Goal: Task Accomplishment & Management: Manage account settings

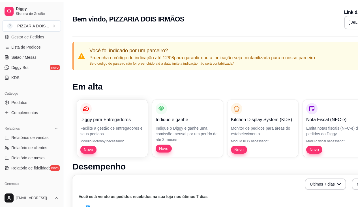
scroll to position [113, 0]
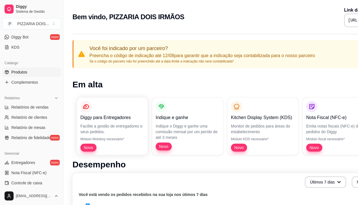
click at [27, 75] on span "Produtos" at bounding box center [19, 72] width 16 height 6
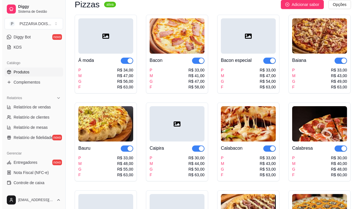
scroll to position [85, 0]
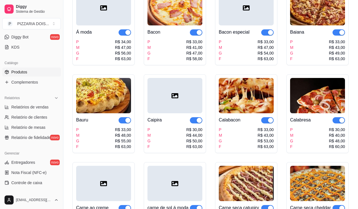
click at [116, 42] on div "Á moda P M G F R$ 34,00 R$ 47,00 R$ 56,00 R$ 63,00" at bounding box center [103, 43] width 55 height 36
click at [115, 54] on div "Á moda P M G F R$ 34,00 R$ 47,00 R$ 56,00 R$ 63,00" at bounding box center [103, 43] width 55 height 36
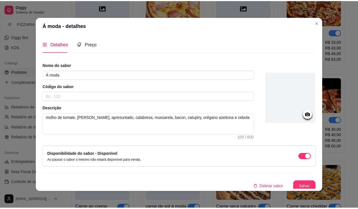
scroll to position [28, 0]
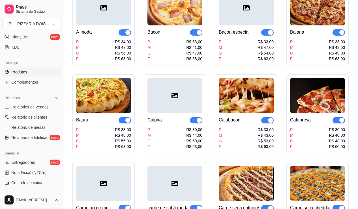
click at [202, 36] on div "Bacon" at bounding box center [174, 32] width 55 height 7
click at [269, 62] on div "P M G F R$ 33,00 R$ 47,00 R$ 54,00 R$ 63,00" at bounding box center [246, 50] width 55 height 23
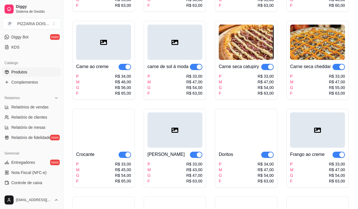
scroll to position [255, 0]
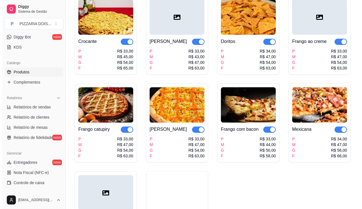
scroll to position [396, 0]
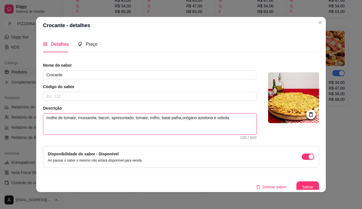
click at [143, 135] on textarea "molho de tomate, mussarela, bacon, apresuntado, tomate, milho, batat palha,orég…" at bounding box center [149, 124] width 213 height 21
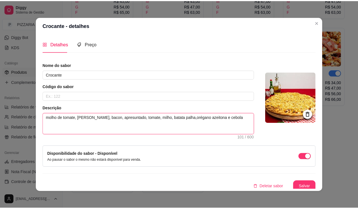
scroll to position [37, 0]
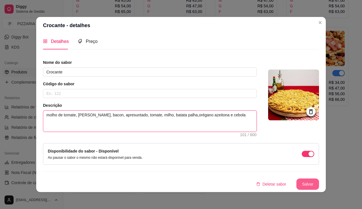
type textarea "molho de tomate, [PERSON_NAME], bacon, apresuntado, tomate, milho, batata palha…"
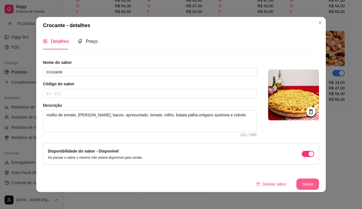
click at [319, 179] on button "Salvar" at bounding box center [308, 184] width 23 height 11
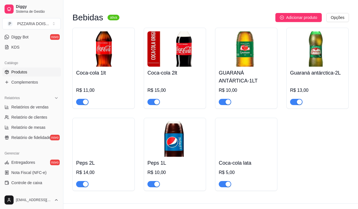
scroll to position [623, 0]
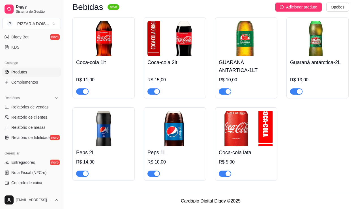
scroll to position [594, 0]
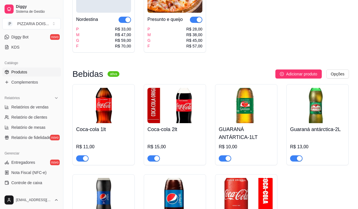
scroll to position [509, 0]
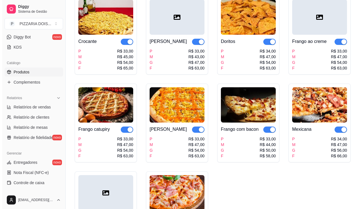
scroll to position [283, 0]
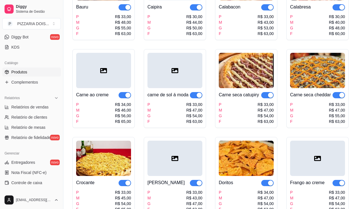
scroll to position [170, 0]
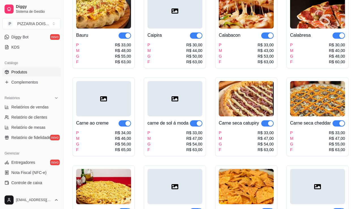
click at [131, 29] on img at bounding box center [103, 10] width 55 height 35
click at [202, 29] on div at bounding box center [174, 10] width 55 height 35
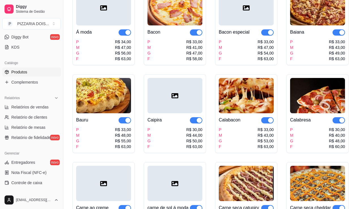
click at [250, 36] on div "Bacon especial" at bounding box center [234, 32] width 31 height 7
click at [188, 25] on img at bounding box center [174, 7] width 55 height 35
click at [119, 25] on div at bounding box center [103, 7] width 55 height 35
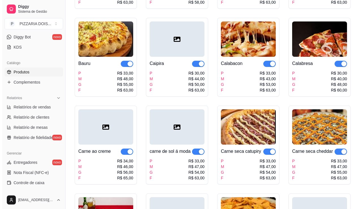
scroll to position [170, 0]
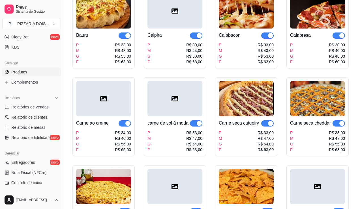
click at [290, 29] on img at bounding box center [317, 10] width 55 height 35
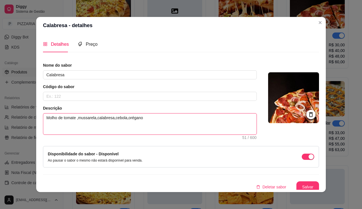
click at [52, 135] on textarea "Molho de tomate ,mussarela,calabresa,cebola,orégano" at bounding box center [149, 124] width 213 height 21
type textarea "Molho de tomate mussarela,calabresa,cebola,orégano"
type textarea "Molho de tomatemussarela,calabresa,cebola,orégano"
type textarea "Molho de tomate,mussarela,calabresa,cebola,orégano"
type textarea "Molho de tomate, mussarela,calabresa,cebola,orégano"
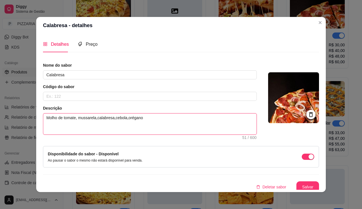
type textarea "Molho de tomate, mussarela, calabresa,cebola,orégano"
type textarea "Molho de tomate, mussarela, calabresa, cebola,orégano"
type textarea "Molho de tomate, mussarela, calabresa, acebola,orégano"
type textarea "Molho de tomate, mussarela, calabresa, azcebola,orégano"
type textarea "Molho de tomate, mussarela, calabresa, azecebola,orégano"
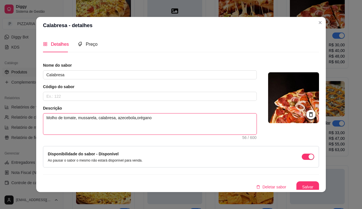
type textarea "Molho de tomate, mussarela, calabresa, azeicebola,orégano"
type textarea "Molho de tomate, mussarela, calabresa, azeitcebola,orégano"
type textarea "Molho de tomate, mussarela, calabresa, azeitocebola,orégano"
type textarea "Molho de tomate, mussarela, calabresa, azeitoncebola,orégano"
type textarea "Molho de tomate, mussarela, calabresa, azeitonacebola,orégano"
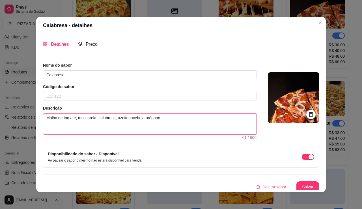
type textarea "Molho de tomate, mussarela, calabresa, azeitona cebola,orégano"
type textarea "Molho de tomate, mussarela, calabresa, azeitona cebolaorégano"
type textarea "Molho de tomate, mussarela, calabresa, azeitona cebola orégano"
type textarea "Molho de tomate, mussarela, calabresa, azeitona cebola eorégano"
type textarea "Molho de tomate, mussarela, calabresa, azeitona cebola e orégano"
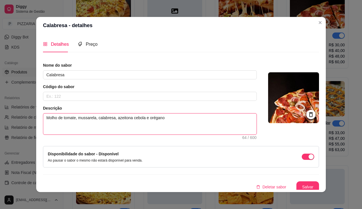
type textarea "Molho de tomate, mussarela, calabresa, azeitona cebola e orégano"
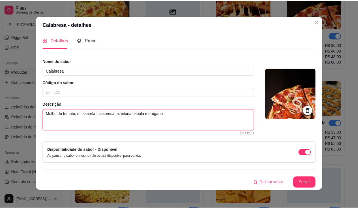
scroll to position [37, 0]
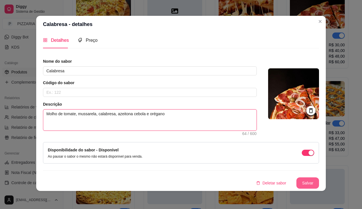
type textarea "Molho de tomate, mussarela, calabresa, azeitona cebola e orégano"
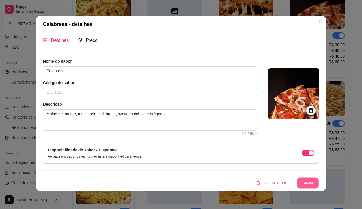
click at [319, 178] on button "Salvar" at bounding box center [308, 183] width 22 height 11
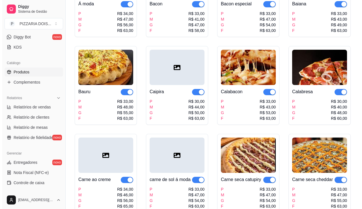
scroll to position [0, 0]
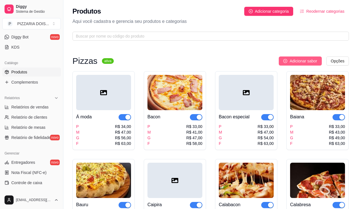
click at [307, 64] on span "Adicionar sabor" at bounding box center [303, 61] width 27 height 6
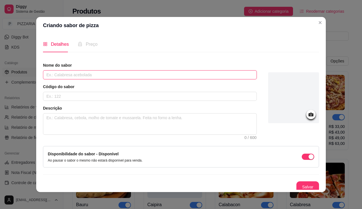
click at [186, 80] on input "text" at bounding box center [150, 74] width 214 height 9
type input "Dois queijos"
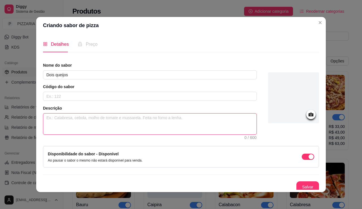
click at [82, 135] on textarea at bounding box center [149, 124] width 213 height 21
type textarea "m"
type textarea "mo"
type textarea "mol"
type textarea "molh"
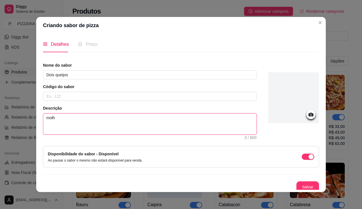
type textarea "molho"
type textarea "molho d"
type textarea "molho de"
type textarea "molho det"
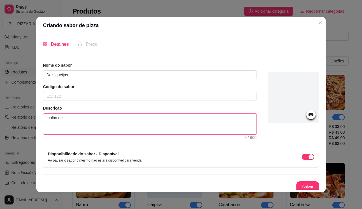
type textarea "molho deto"
type textarea "molho detom"
type textarea "molho detoma"
type textarea "molho detomat"
type textarea "molho detomate"
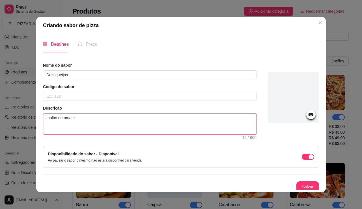
type textarea "molho detomate,"
type textarea "molho detomate, m"
type textarea "molho detomate, mu"
type textarea "molho detomate, muu"
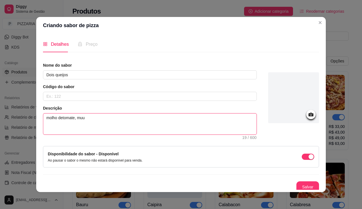
type textarea "molho detomate, muus"
type textarea "molho detomate, muuss"
type textarea "molho detomate, muussa"
type textarea "molho detomate, muussar"
type textarea "molho detomate, muussare"
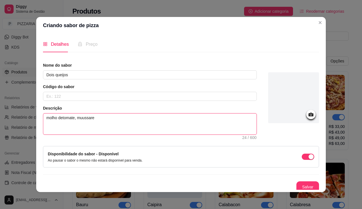
type textarea "molho detomate, muussarel"
type textarea "molho detomate, muussarela"
type textarea "molho detomate, muussarela,"
type textarea "molho detomate, muussarela, c"
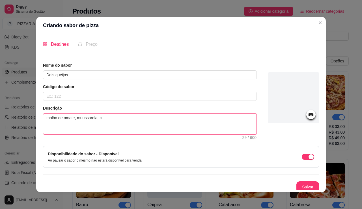
type textarea "molho detomate, muussarela, cz"
type textarea "molho detomate, muussarela, c"
type textarea "molho detomate, muussarela, ca"
type textarea "molho detomate, muussarela, cat"
type textarea "molho detomate, muussarela, catu"
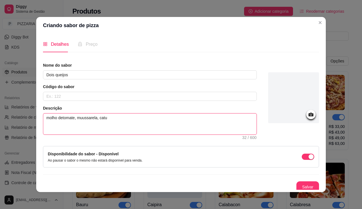
type textarea "molho detomate, muussarela, catup"
type textarea "molho detomate, muussarela, catupi"
type textarea "molho detomate, muussarela, catupir"
type textarea "molho detomate, muussarela, catupiry"
type textarea "molho detomate, muussarela, catupiry,"
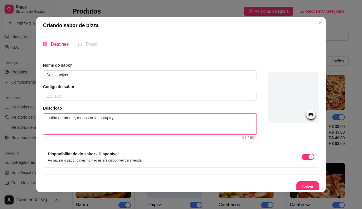
type textarea "molho detomate, muussarela, catupiry,"
type textarea "molho detomate, muussarela, catupiry, o"
type textarea "molho detomate, muussarela, catupiry, or"
type textarea "molho detomate, muussarela, catupiry, ore"
type textarea "molho detomate, muussarela, catupiry, oreg"
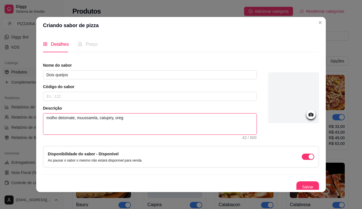
type textarea "molho detomate, muussarela, catupiry, orega"
type textarea "molho detomate, muussarela, catupiry, oreg"
type textarea "molho detomate, muussarela, catupiry, ore"
type textarea "molho detomate, muussarela, catupiry, or"
type textarea "molho detomate, muussarela, catupiry, oré"
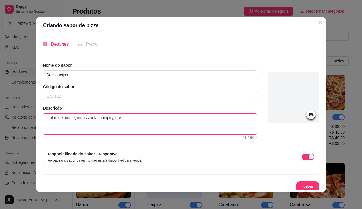
type textarea "molho detomate, muussarela, catupiry, orég"
type textarea "molho detomate, muussarela, catupiry, oréga"
type textarea "molho detomate, muussarela, catupiry, orégan"
type textarea "molho detomate, muussarela, catupiry, orégano"
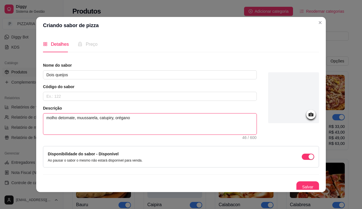
type textarea "molho detomate, muussarela, catupiry, orégano c"
type textarea "molho detomate, muussarela, catupiry, orégano ce"
type textarea "molho detomate, muussarela, catupiry, orégano ceb"
type textarea "molho detomate, muussarela, catupiry, orégano cebo"
type textarea "molho detomate, muussarela, catupiry, orégano cebol"
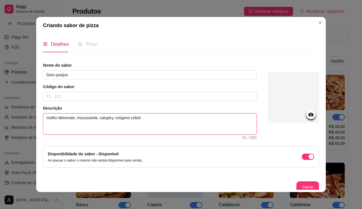
type textarea "molho detomate, muussarela, catupiry, orégano cebola"
type textarea "molho detomate, muussarela, catupiry, orégano cebola e"
type textarea "molho detomate, muussarela, catupiry, orégano cebola e a"
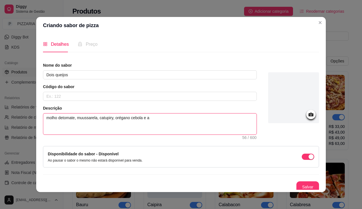
type textarea "molho detomate, muussarela, catupiry, orégano cebola e az"
type textarea "molho detomate, muussarela, catupiry, orégano cebola e aze"
type textarea "molho detomate, muussarela, catupiry, orégano cebola e azei"
type textarea "molho detomate, muussarela, catupiry, orégano cebola e azeit"
type textarea "molho detomate, muussarela, catupiry, orégano cebola e azeito"
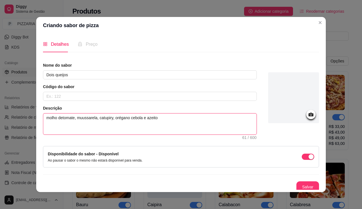
type textarea "molho detomate, muussarela, catupiry, orégano cebola e azeiton"
type textarea "molho detomate, muussarela, catupiry, orégano cebola e azeitona"
click at [58, 135] on textarea "molho detomate, muussarela, catupiry, orégano cebola e azeitona" at bounding box center [149, 124] width 213 height 21
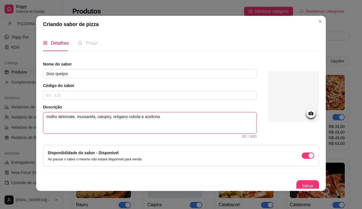
scroll to position [37, 0]
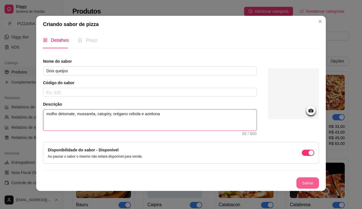
type textarea "molho detomate, mussarela, catupiry, orégano cebola e azeitona"
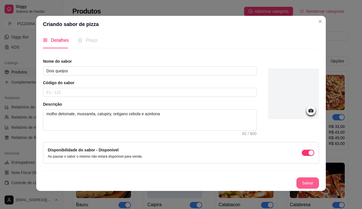
click at [319, 178] on button "Salvar" at bounding box center [308, 183] width 23 height 11
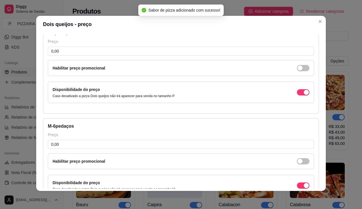
scroll to position [7, 0]
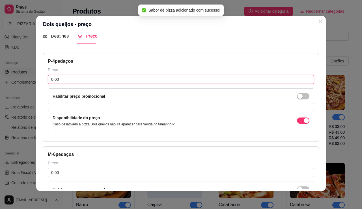
click at [92, 84] on input "0,00" at bounding box center [181, 79] width 267 height 9
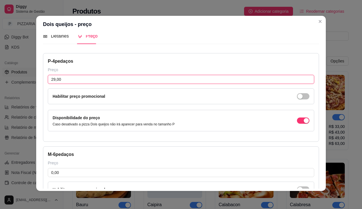
type input "29,00"
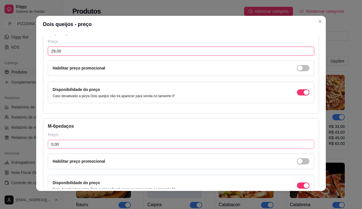
scroll to position [64, 0]
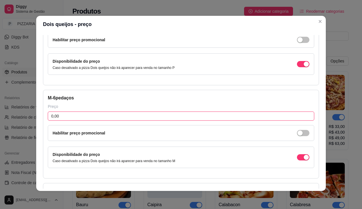
click at [48, 121] on input "0,00" at bounding box center [181, 116] width 267 height 9
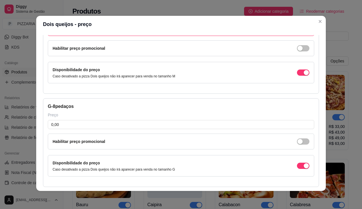
scroll to position [205, 0]
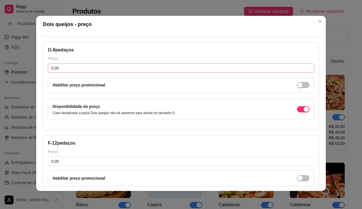
type input "40,00"
click at [68, 73] on input "0,00" at bounding box center [181, 68] width 267 height 9
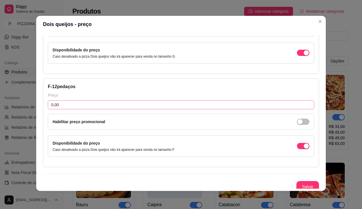
scroll to position [318, 0]
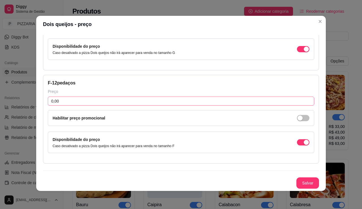
type input "50,00"
click at [66, 106] on input "0,00" at bounding box center [181, 101] width 267 height 9
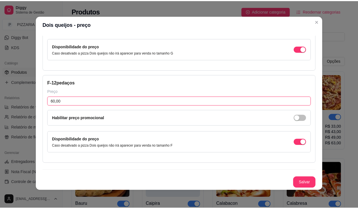
scroll to position [361, 0]
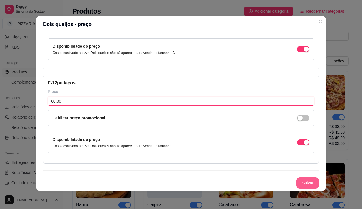
type input "60,00"
click at [319, 178] on button "Salvar" at bounding box center [308, 183] width 23 height 11
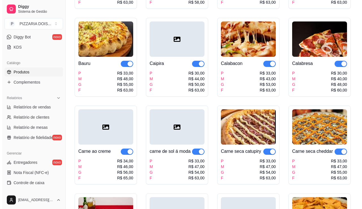
scroll to position [0, 0]
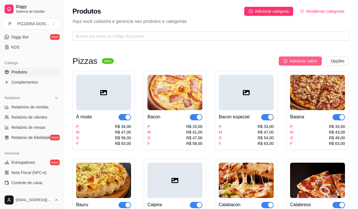
click at [291, 64] on span "Adicionar sabor" at bounding box center [303, 61] width 27 height 6
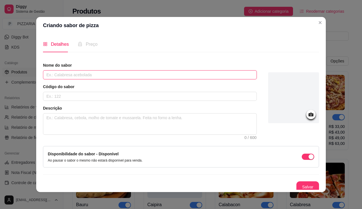
click at [234, 80] on input "text" at bounding box center [150, 74] width 214 height 9
type input "q"
type input "Quatro queijos"
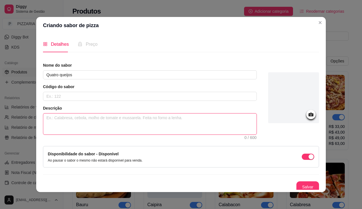
click at [180, 135] on textarea at bounding box center [149, 124] width 213 height 21
type textarea "m"
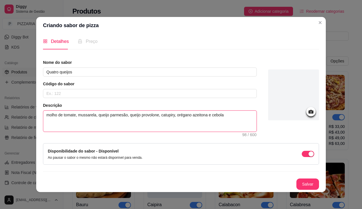
scroll to position [37, 0]
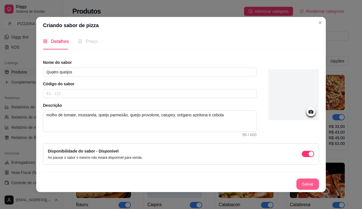
click at [319, 179] on button "Salvar" at bounding box center [308, 184] width 23 height 11
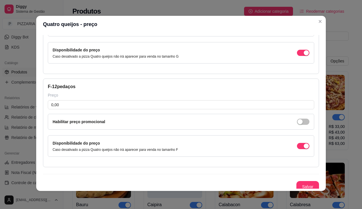
scroll to position [290, 0]
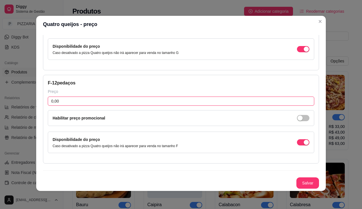
click at [102, 106] on input "0,00" at bounding box center [181, 101] width 267 height 9
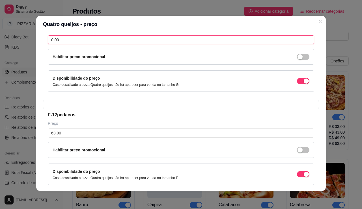
click at [82, 44] on input "0,00" at bounding box center [181, 39] width 267 height 9
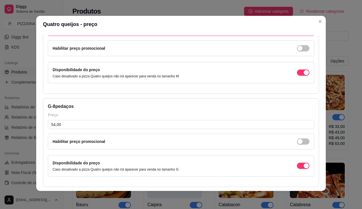
click at [74, 36] on input "0,00" at bounding box center [181, 31] width 267 height 9
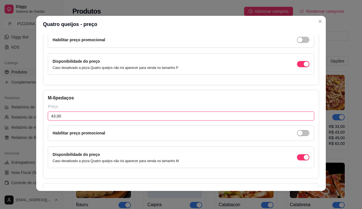
scroll to position [35, 0]
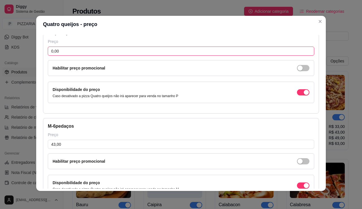
click at [71, 56] on input "0,00" at bounding box center [181, 51] width 267 height 9
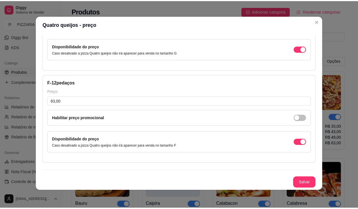
scroll to position [361, 0]
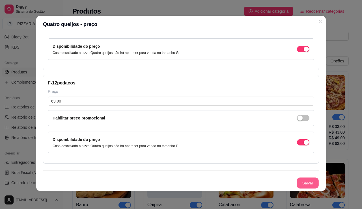
click at [319, 178] on button "Salvar" at bounding box center [308, 183] width 22 height 11
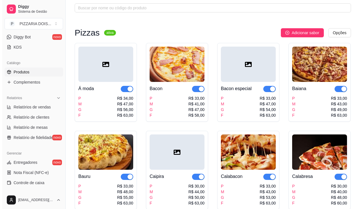
scroll to position [0, 0]
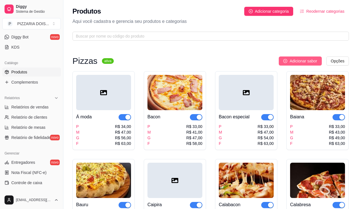
click at [282, 66] on button "Adicionar sabor" at bounding box center [300, 61] width 43 height 9
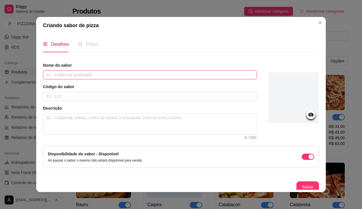
click at [202, 80] on input "text" at bounding box center [150, 74] width 214 height 9
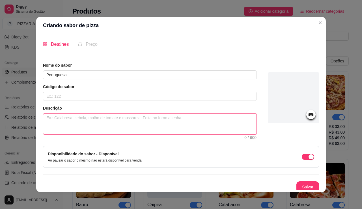
click at [165, 135] on textarea at bounding box center [149, 124] width 213 height 21
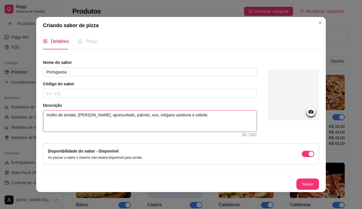
scroll to position [1, 0]
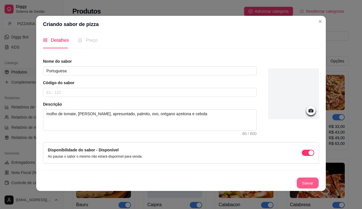
click at [321, 184] on div "Detalhes Preço Nome do sabor Portuguesa Código do sabor Descrição molho de toma…" at bounding box center [181, 112] width 290 height 158
click at [319, 181] on button "Salvar" at bounding box center [308, 183] width 23 height 11
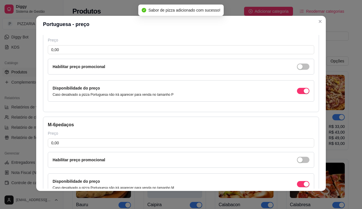
scroll to position [35, 0]
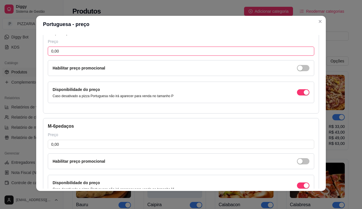
click at [199, 56] on input "0,00" at bounding box center [181, 51] width 267 height 9
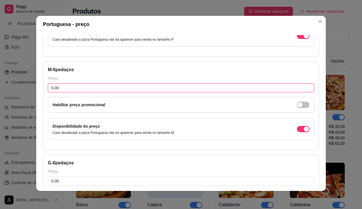
click at [70, 93] on input "0,00" at bounding box center [181, 87] width 267 height 9
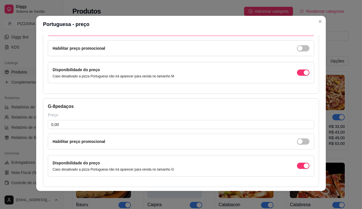
scroll to position [177, 0]
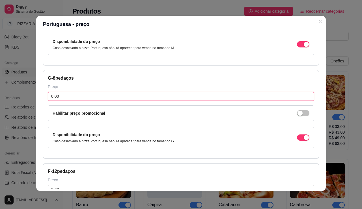
click at [63, 101] on input "0,00" at bounding box center [181, 96] width 267 height 9
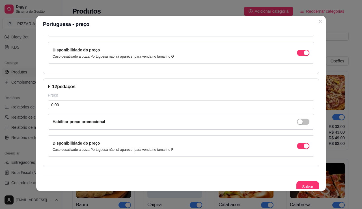
scroll to position [290, 0]
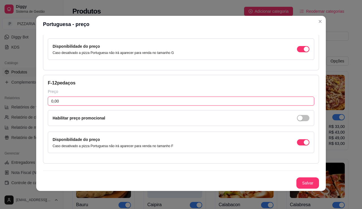
click at [70, 106] on input "0,00" at bounding box center [181, 101] width 267 height 9
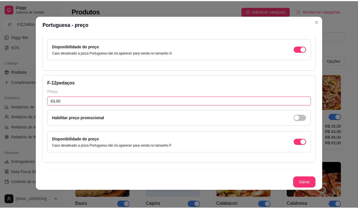
scroll to position [361, 0]
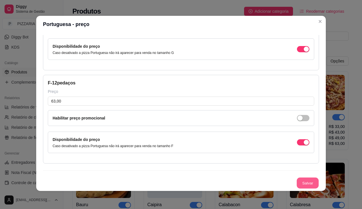
click at [319, 178] on button "Salvar" at bounding box center [308, 183] width 22 height 11
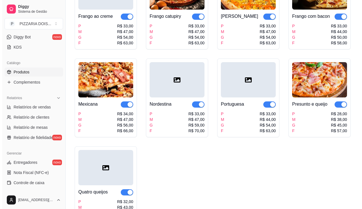
scroll to position [481, 0]
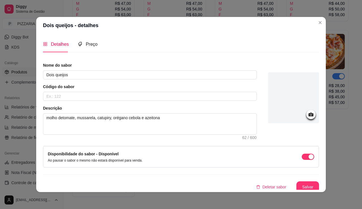
click at [302, 106] on div at bounding box center [293, 97] width 51 height 51
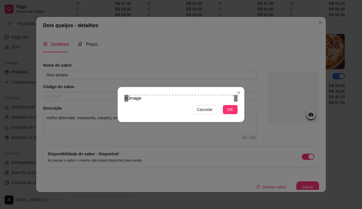
click at [175, 103] on div "Use the arrow keys to move the crop selection area" at bounding box center [181, 148] width 106 height 106
click at [238, 114] on button "OK" at bounding box center [230, 109] width 15 height 9
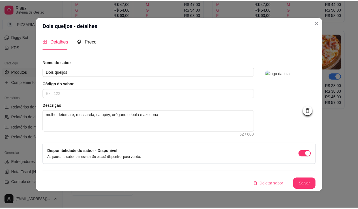
scroll to position [37, 0]
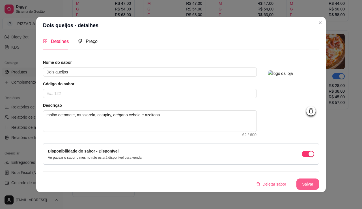
click at [319, 181] on button "Salvar" at bounding box center [308, 184] width 23 height 11
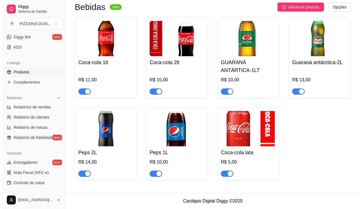
scroll to position [849, 0]
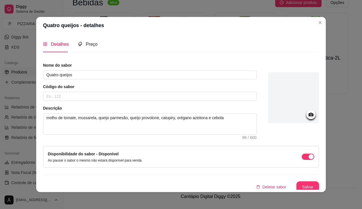
click at [318, 112] on div at bounding box center [293, 97] width 51 height 51
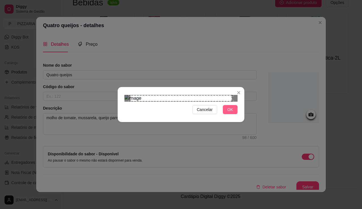
click at [233, 113] on span "OK" at bounding box center [231, 110] width 6 height 6
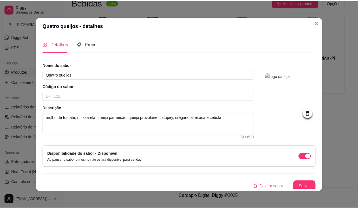
scroll to position [37, 0]
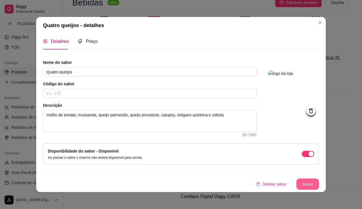
click at [319, 179] on button "Salvar" at bounding box center [308, 184] width 23 height 11
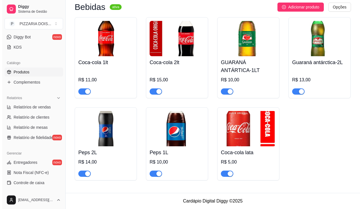
scroll to position [792, 0]
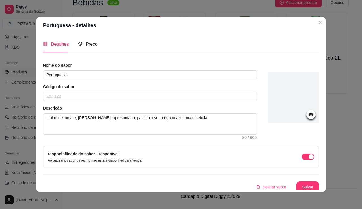
click at [305, 108] on div at bounding box center [293, 97] width 51 height 51
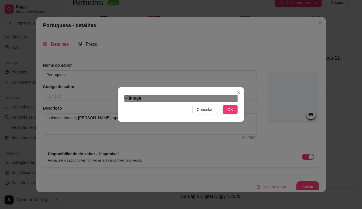
click at [245, 117] on div "Cancelar OK" at bounding box center [181, 105] width 127 height 24
click at [238, 114] on button "OK" at bounding box center [230, 109] width 15 height 9
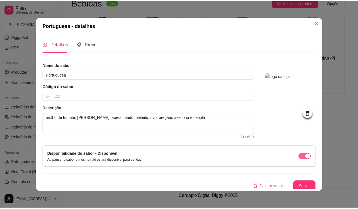
scroll to position [37, 0]
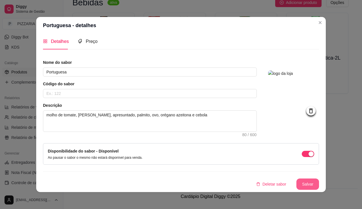
click at [319, 180] on button "Salvar" at bounding box center [308, 184] width 23 height 11
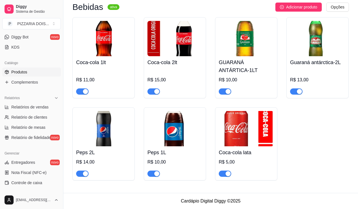
scroll to position [747, 0]
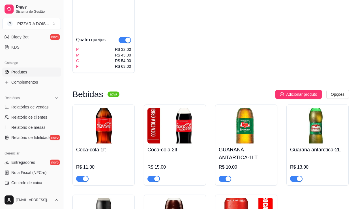
scroll to position [577, 0]
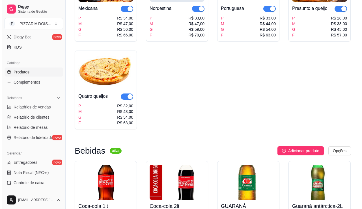
scroll to position [492, 0]
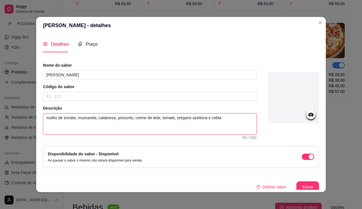
click at [188, 135] on textarea "molho de tomate, mussarela, calabresa, presunto, creme de leite, tomate, orégan…" at bounding box center [149, 124] width 213 height 21
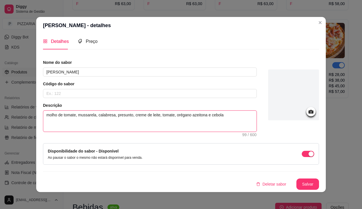
scroll to position [1, 0]
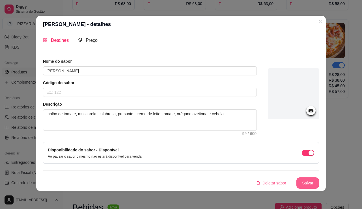
click at [317, 178] on button "Salvar" at bounding box center [308, 183] width 23 height 11
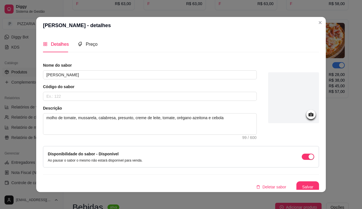
click at [304, 110] on div at bounding box center [293, 97] width 51 height 51
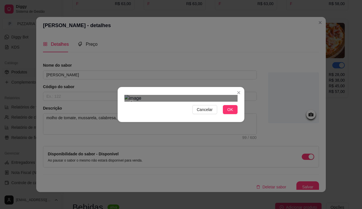
click at [245, 117] on div "Cancelar OK" at bounding box center [181, 105] width 127 height 24
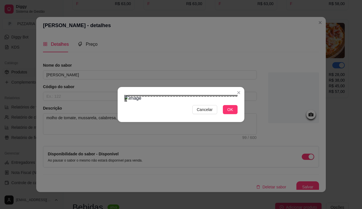
click at [127, 133] on div "Use the arrow keys to move the crop selection area" at bounding box center [194, 164] width 134 height 134
click at [233, 113] on span "OK" at bounding box center [231, 110] width 6 height 6
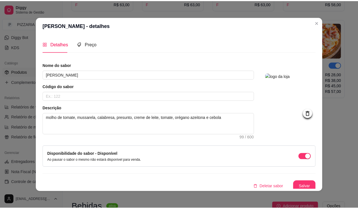
scroll to position [37, 0]
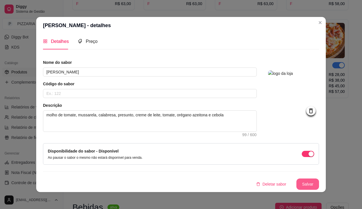
click at [319, 179] on button "Salvar" at bounding box center [308, 184] width 23 height 11
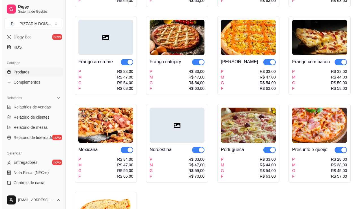
scroll to position [294, 0]
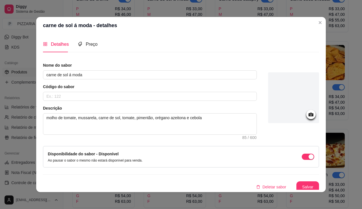
click at [301, 118] on div at bounding box center [293, 97] width 51 height 51
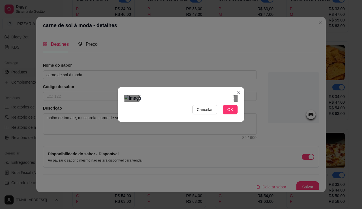
click at [169, 108] on div "Use the arrow keys to move the crop selection area" at bounding box center [187, 134] width 95 height 79
click at [219, 102] on div at bounding box center [181, 98] width 113 height 7
click at [233, 113] on span "OK" at bounding box center [231, 110] width 6 height 6
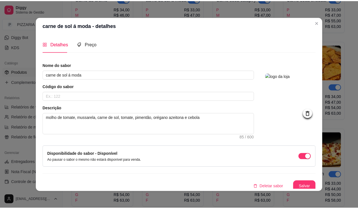
scroll to position [37, 0]
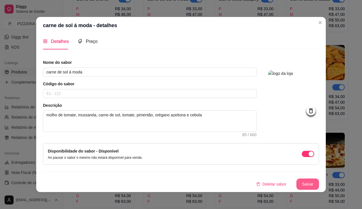
click at [319, 179] on button "Salvar" at bounding box center [308, 184] width 23 height 11
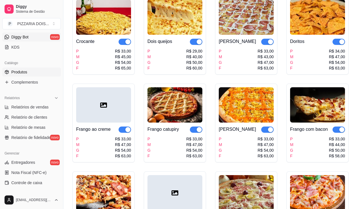
scroll to position [85, 0]
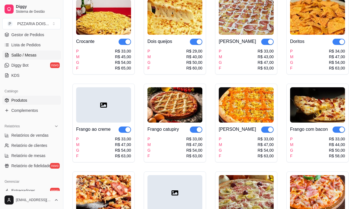
click at [29, 58] on span "Salão / Mesas" at bounding box center [23, 55] width 25 height 6
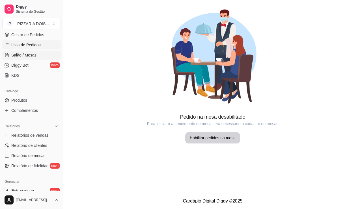
click at [18, 50] on link "Lista de Pedidos" at bounding box center [31, 44] width 59 height 9
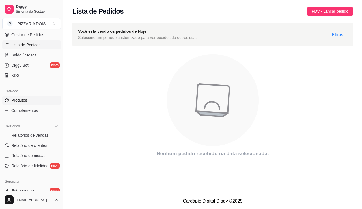
click at [27, 103] on span "Produtos" at bounding box center [19, 101] width 16 height 6
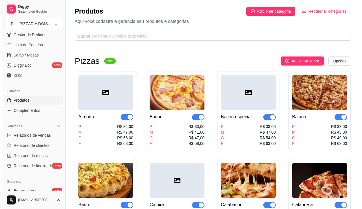
scroll to position [28, 0]
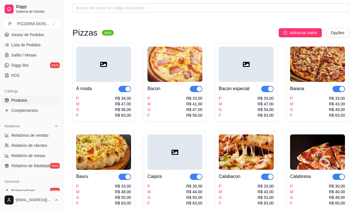
click at [202, 92] on div "button" at bounding box center [199, 89] width 5 height 5
click at [202, 92] on span "button" at bounding box center [196, 89] width 12 height 6
click at [266, 82] on div at bounding box center [246, 64] width 55 height 35
click at [258, 82] on div at bounding box center [246, 64] width 55 height 35
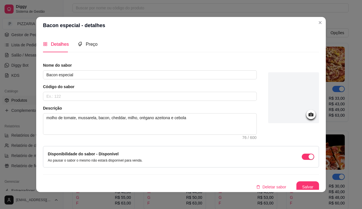
click at [318, 115] on div at bounding box center [293, 97] width 51 height 51
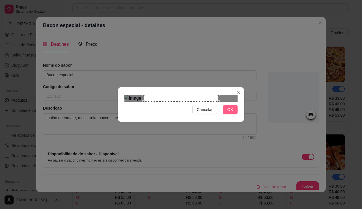
click at [233, 113] on span "OK" at bounding box center [231, 110] width 6 height 6
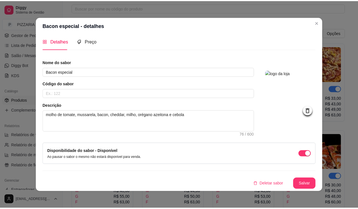
scroll to position [1, 0]
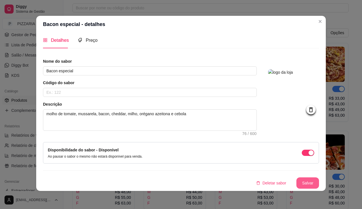
click at [319, 178] on button "Salvar" at bounding box center [308, 183] width 23 height 11
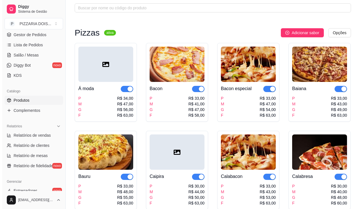
scroll to position [113, 0]
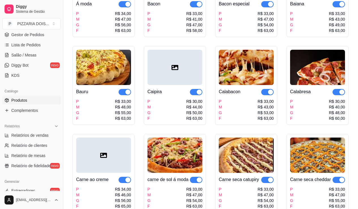
click at [202, 85] on div at bounding box center [174, 67] width 55 height 35
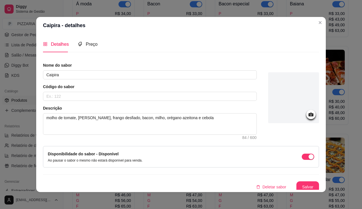
click at [293, 106] on div at bounding box center [293, 97] width 51 height 51
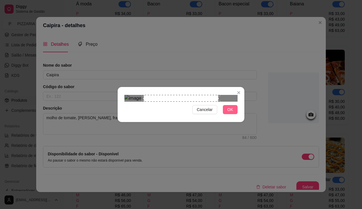
click at [233, 113] on span "OK" at bounding box center [231, 110] width 6 height 6
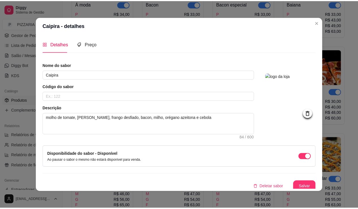
scroll to position [37, 0]
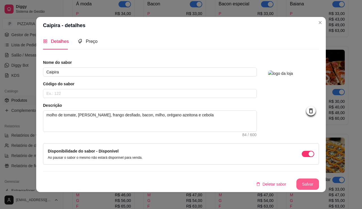
click at [319, 181] on button "Salvar" at bounding box center [308, 184] width 23 height 11
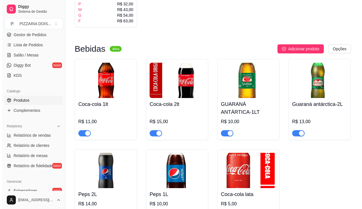
scroll to position [708, 0]
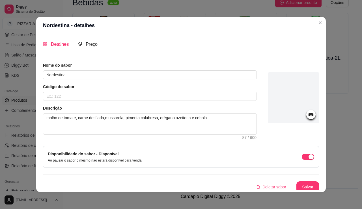
click at [319, 112] on div at bounding box center [293, 97] width 51 height 51
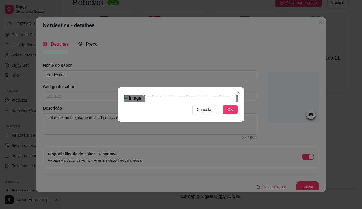
click at [230, 102] on div at bounding box center [181, 98] width 113 height 7
click at [212, 124] on div "Use the arrow keys to move the crop selection area" at bounding box center [207, 141] width 92 height 92
click at [152, 102] on div at bounding box center [181, 98] width 113 height 7
click at [233, 113] on span "OK" at bounding box center [231, 110] width 6 height 6
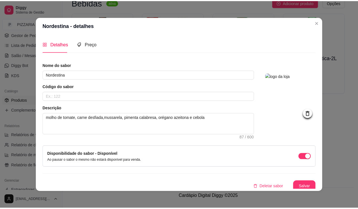
scroll to position [37, 0]
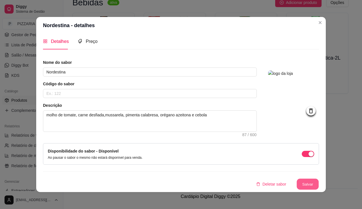
click at [319, 179] on button "Salvar" at bounding box center [308, 184] width 22 height 11
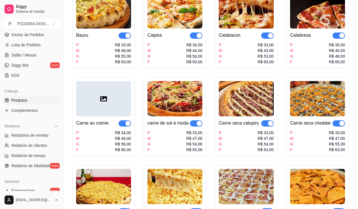
scroll to position [85, 0]
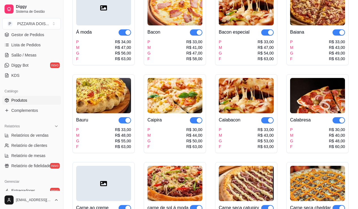
click at [131, 25] on div at bounding box center [103, 7] width 55 height 35
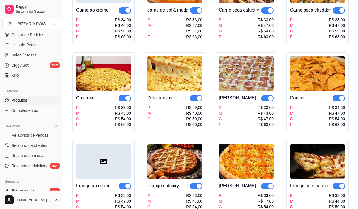
scroll to position [113, 0]
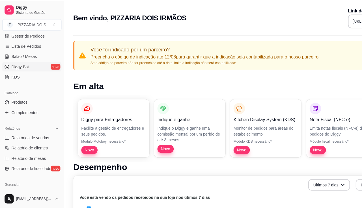
scroll to position [113, 0]
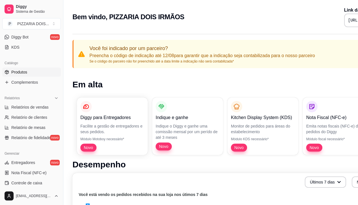
click at [38, 77] on link "Produtos" at bounding box center [31, 72] width 59 height 9
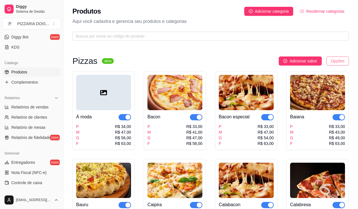
click at [334, 72] on html "Diggy Sistema de Gestão P PIZZARIA DOIS ... Loja fechada Período gratuito até 0…" at bounding box center [179, 104] width 358 height 209
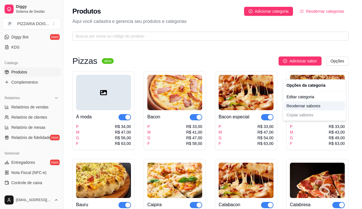
click at [323, 111] on div "Reodernar sabores" at bounding box center [314, 106] width 61 height 9
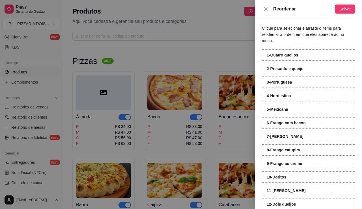
click at [289, 57] on strong "1 - Quatro queijos" at bounding box center [282, 55] width 31 height 5
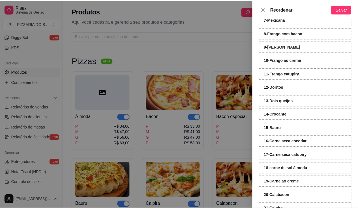
scroll to position [89, 0]
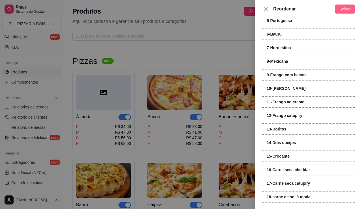
click at [343, 10] on span "Salvar" at bounding box center [345, 9] width 11 height 6
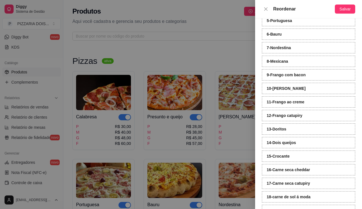
click at [235, 72] on div at bounding box center [181, 104] width 362 height 209
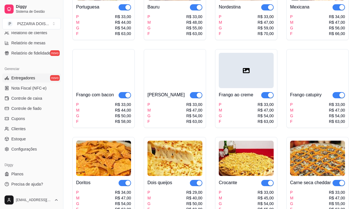
scroll to position [299, 0]
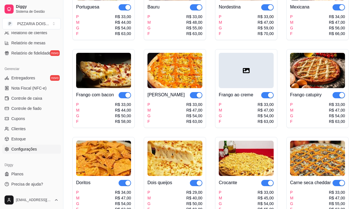
click at [37, 147] on span "Configurações" at bounding box center [23, 150] width 25 height 6
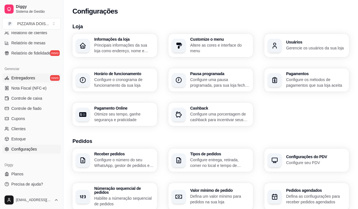
click at [35, 75] on span "Entregadores" at bounding box center [23, 78] width 24 height 6
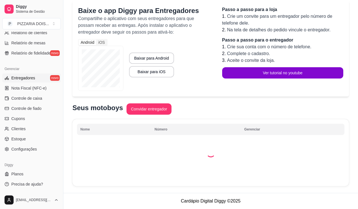
scroll to position [113, 0]
click at [120, 124] on th "Nome" at bounding box center [114, 129] width 74 height 11
click at [171, 115] on button "Convidar entregador" at bounding box center [149, 109] width 44 height 11
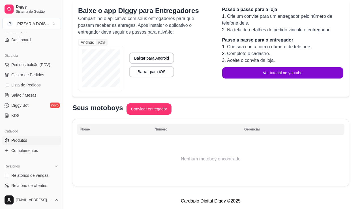
scroll to position [0, 0]
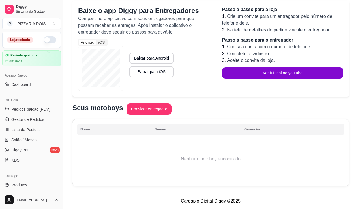
click at [56, 43] on button "button" at bounding box center [50, 40] width 12 height 7
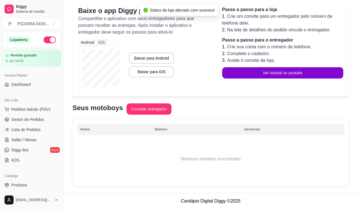
click at [56, 43] on button "button" at bounding box center [50, 40] width 12 height 7
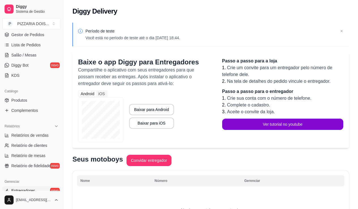
scroll to position [113, 0]
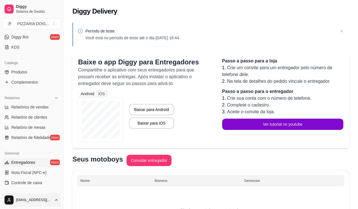
click at [37, 198] on html "Diggy Sistema de Gestão P PIZZARIA DOIS ... Loja fechada Período gratuito até 0…" at bounding box center [179, 104] width 358 height 209
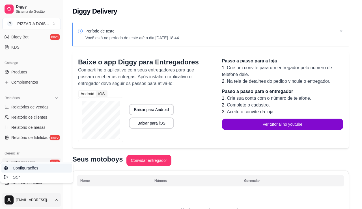
click at [29, 169] on span "Configurações" at bounding box center [25, 169] width 25 height 6
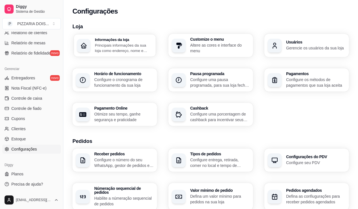
click at [112, 57] on div "Informações da loja Principais informações da sua loja como endereço, nome e ma…" at bounding box center [115, 45] width 82 height 23
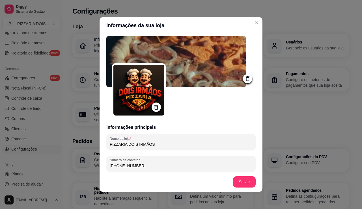
click at [175, 76] on img at bounding box center [176, 61] width 140 height 51
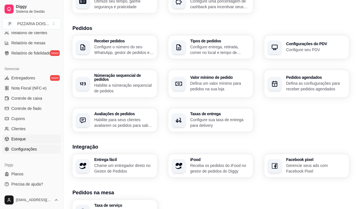
scroll to position [85, 0]
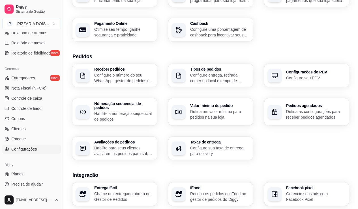
click at [51, 102] on ul "Entregadores novo Nota Fiscal (NFC-e) Controle de caixa Controle de fiado Cupon…" at bounding box center [31, 114] width 59 height 80
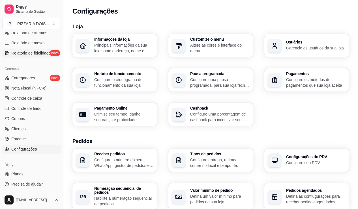
scroll to position [130, 0]
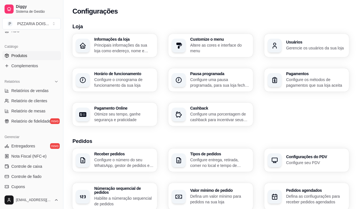
click at [27, 59] on span "Produtos" at bounding box center [19, 56] width 16 height 6
